Goal: Task Accomplishment & Management: Manage account settings

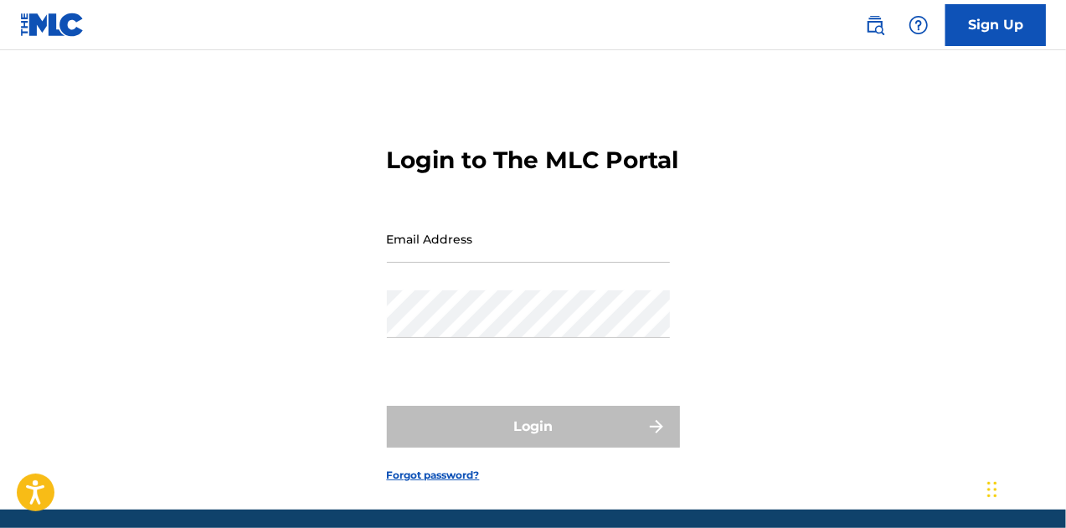
click at [576, 263] on input "Email Address" at bounding box center [528, 239] width 283 height 48
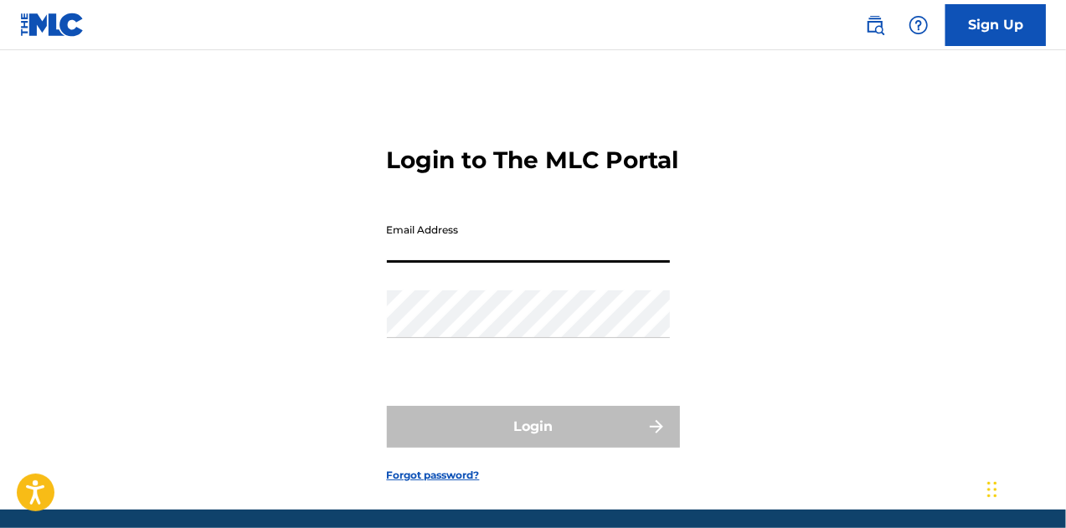
type input "[EMAIL_ADDRESS][DOMAIN_NAME]"
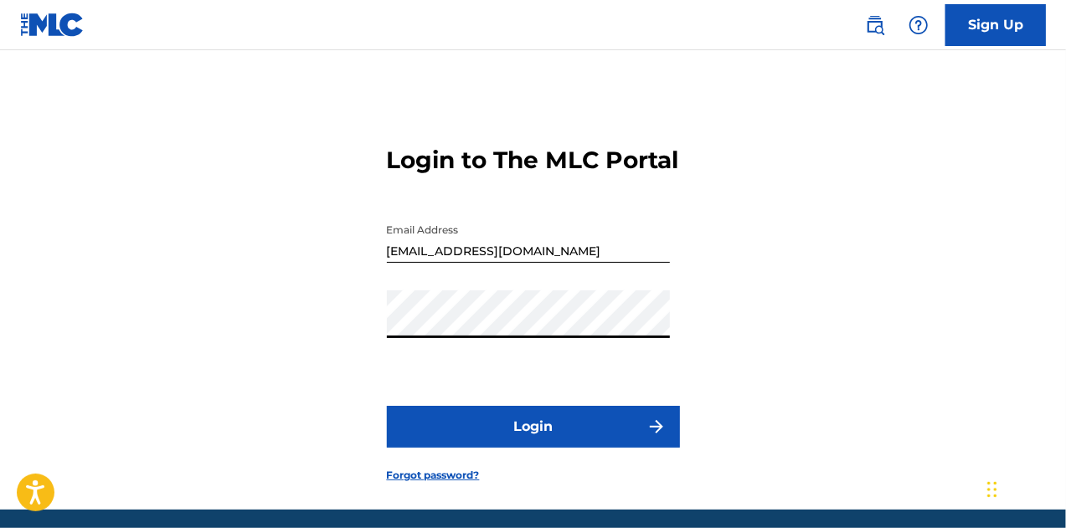
click at [387, 406] on button "Login" at bounding box center [533, 427] width 293 height 42
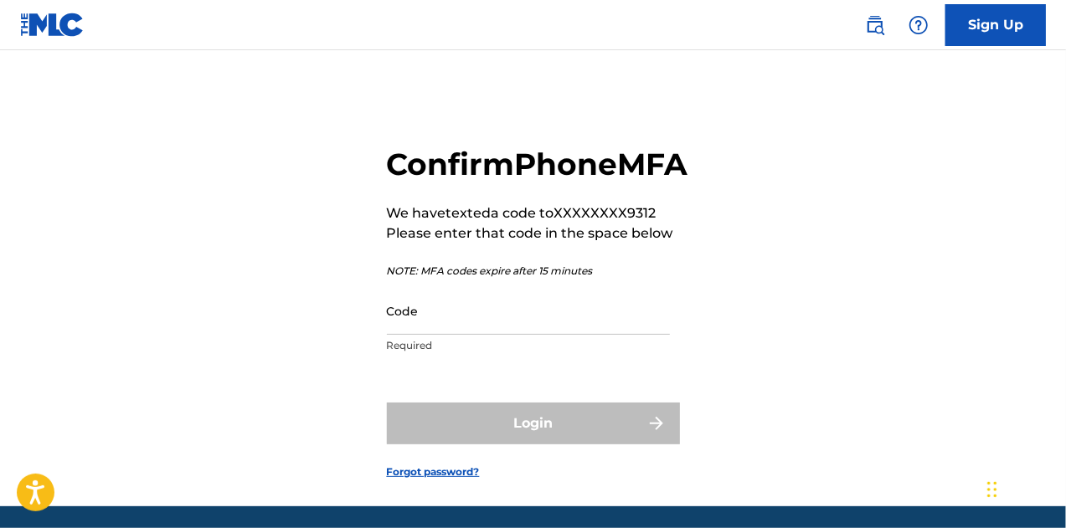
click at [488, 335] on input "Code" at bounding box center [528, 311] width 283 height 48
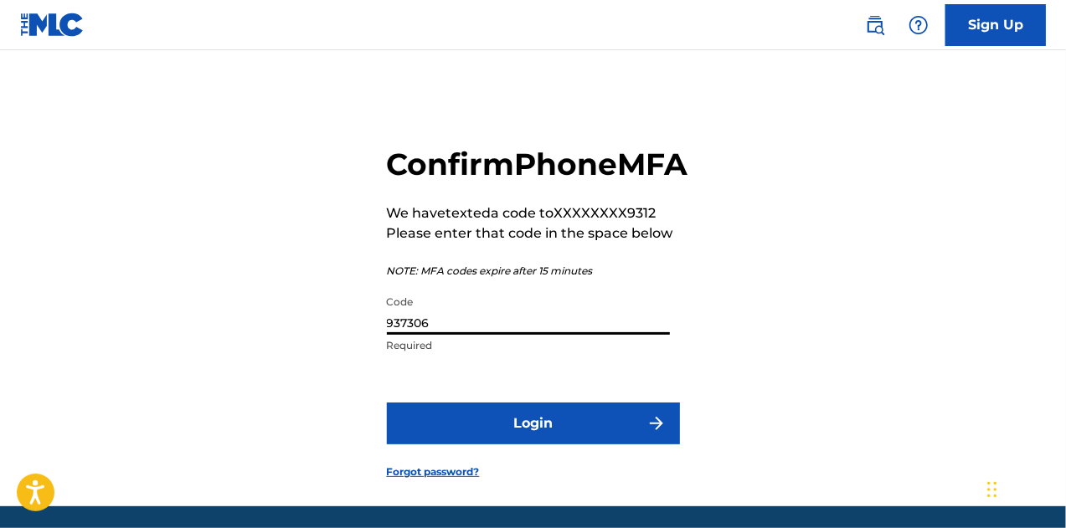
type input "937306"
click at [502, 445] on button "Login" at bounding box center [533, 424] width 293 height 42
